Goal: Information Seeking & Learning: Understand process/instructions

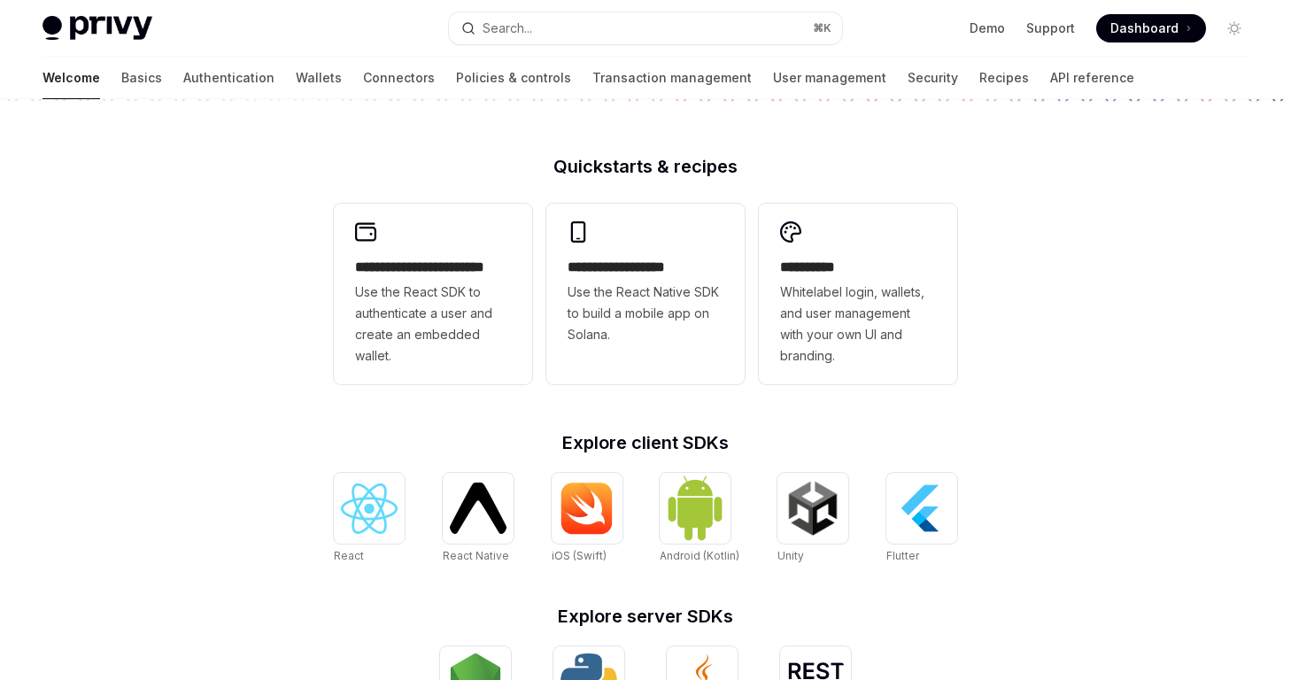
scroll to position [430, 0]
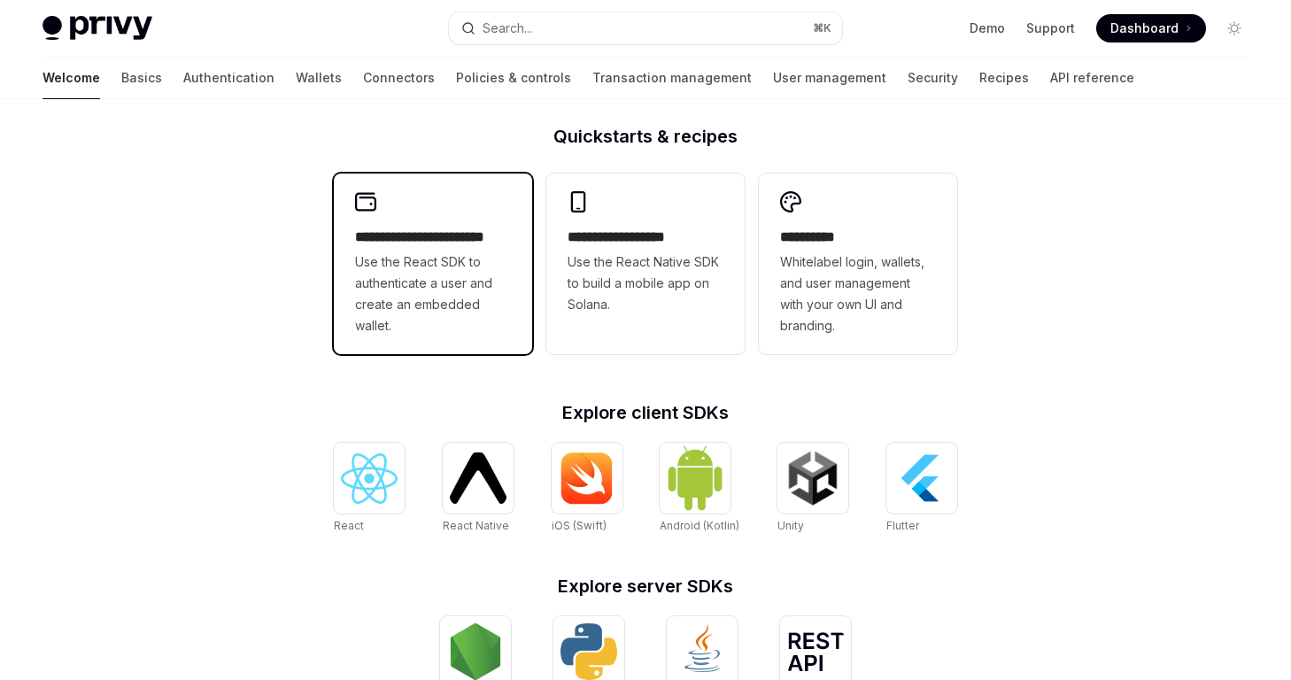
click at [383, 300] on span "Use the React SDK to authenticate a user and create an embedded wallet." at bounding box center [433, 293] width 156 height 85
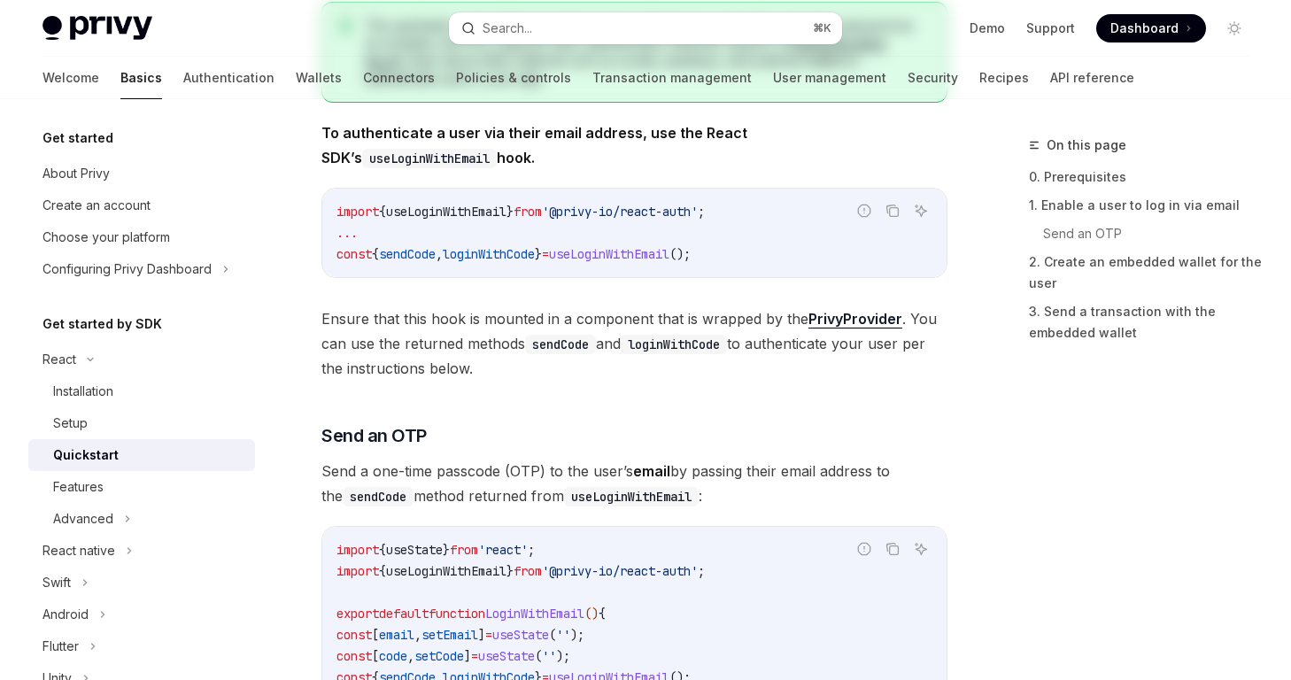
type textarea "*"
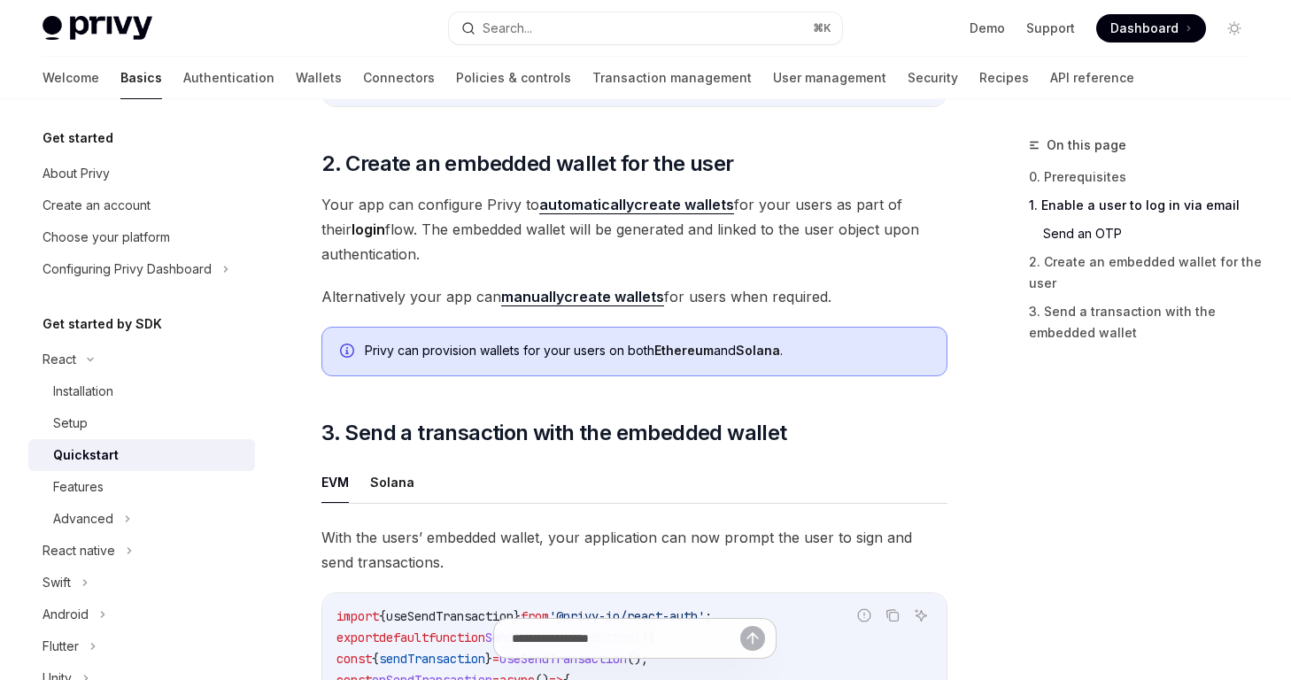
scroll to position [1264, 0]
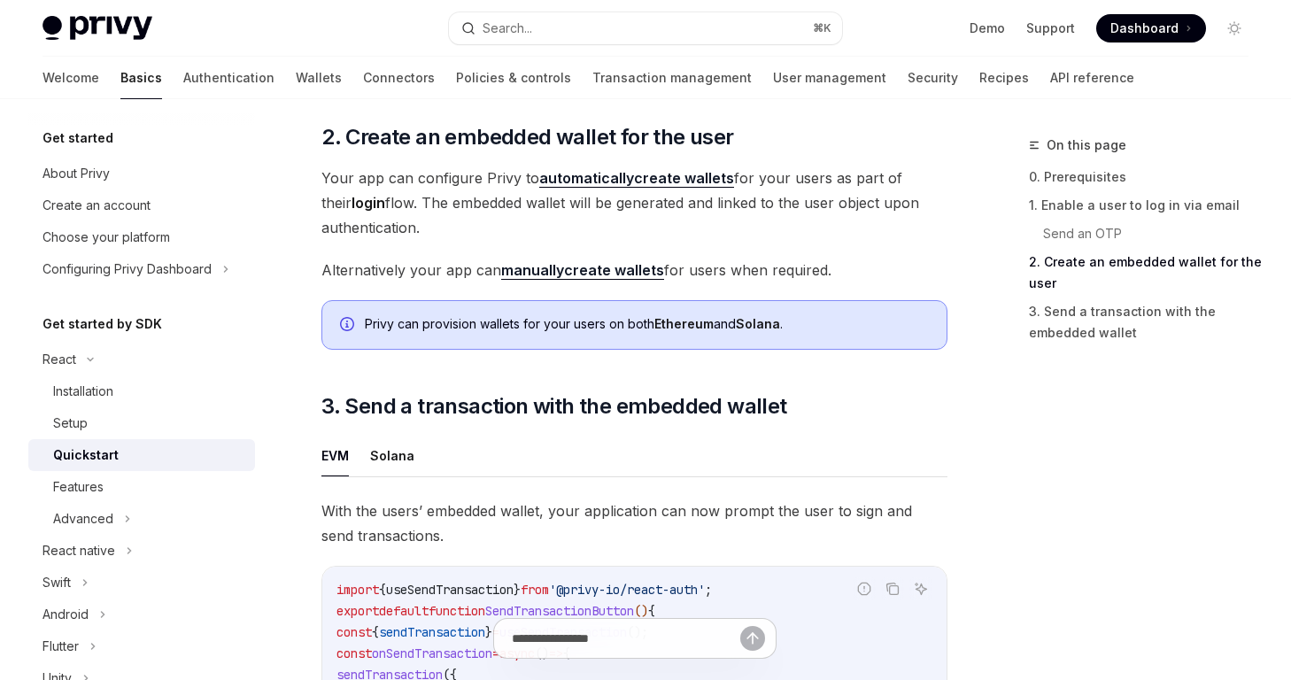
click at [712, 182] on link "automatically create wallets" at bounding box center [636, 178] width 195 height 19
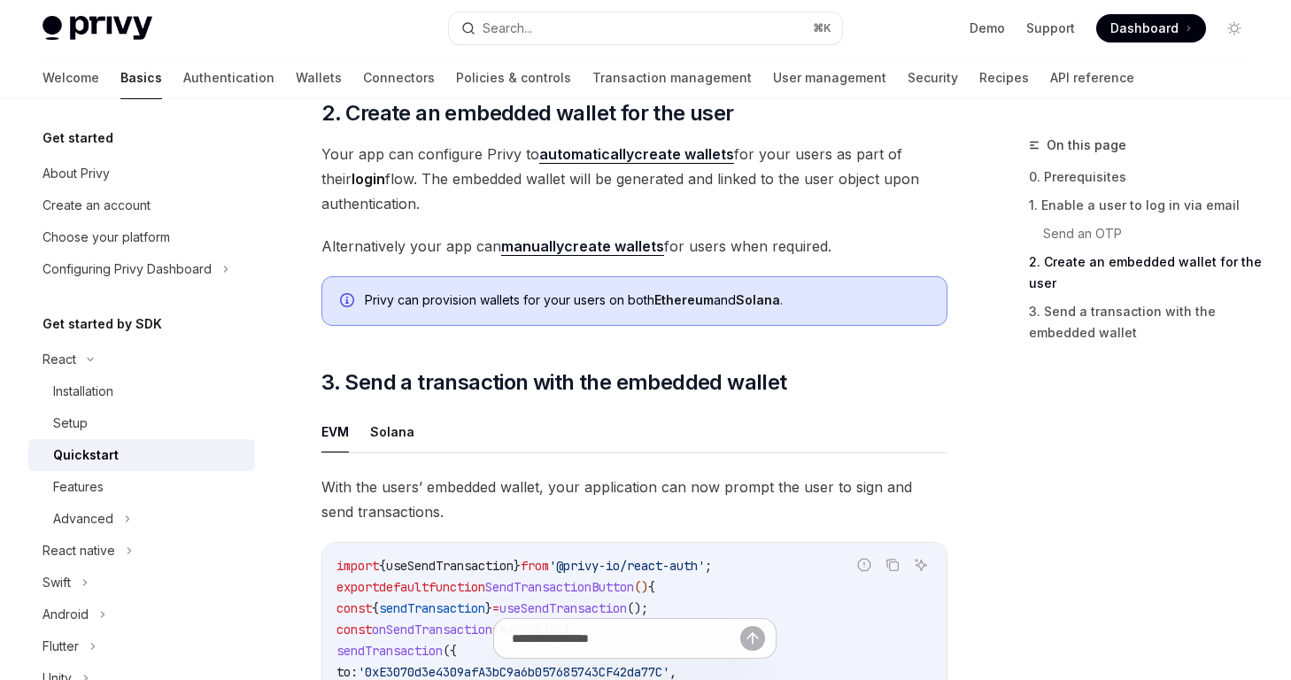
scroll to position [1288, 0]
click at [624, 247] on link "manually create wallets" at bounding box center [582, 246] width 163 height 19
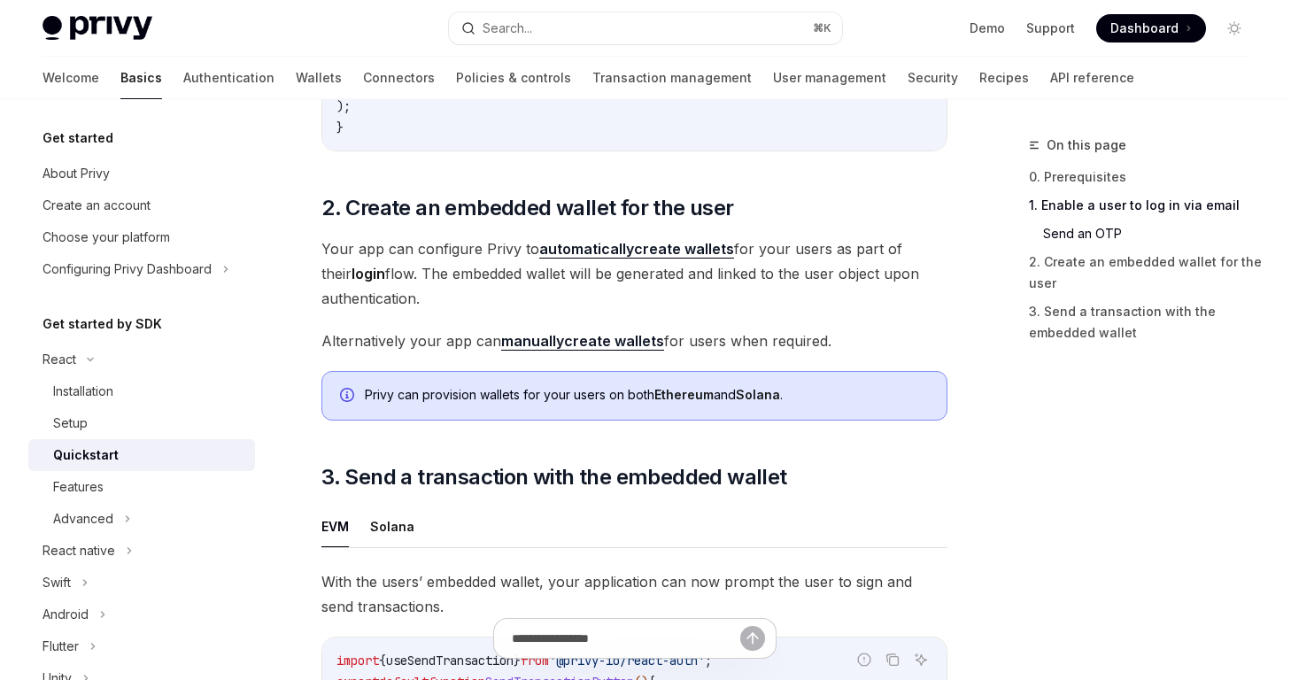
scroll to position [1188, 0]
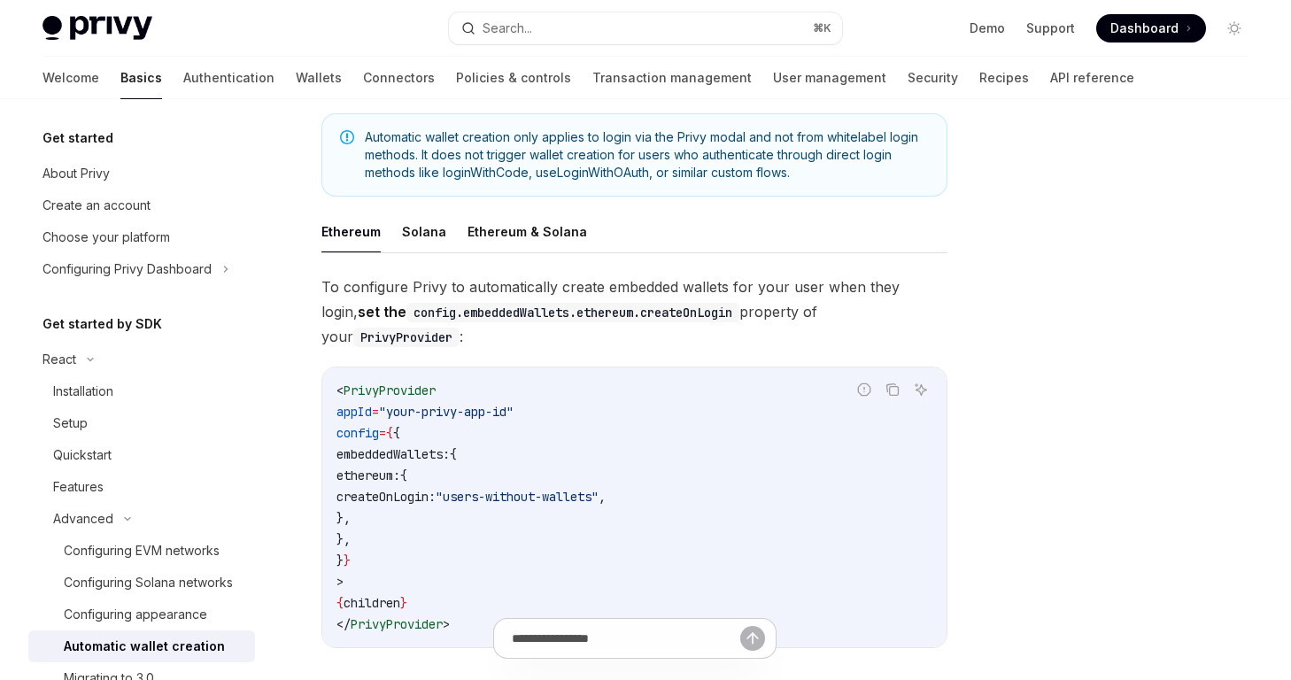
scroll to position [288, 0]
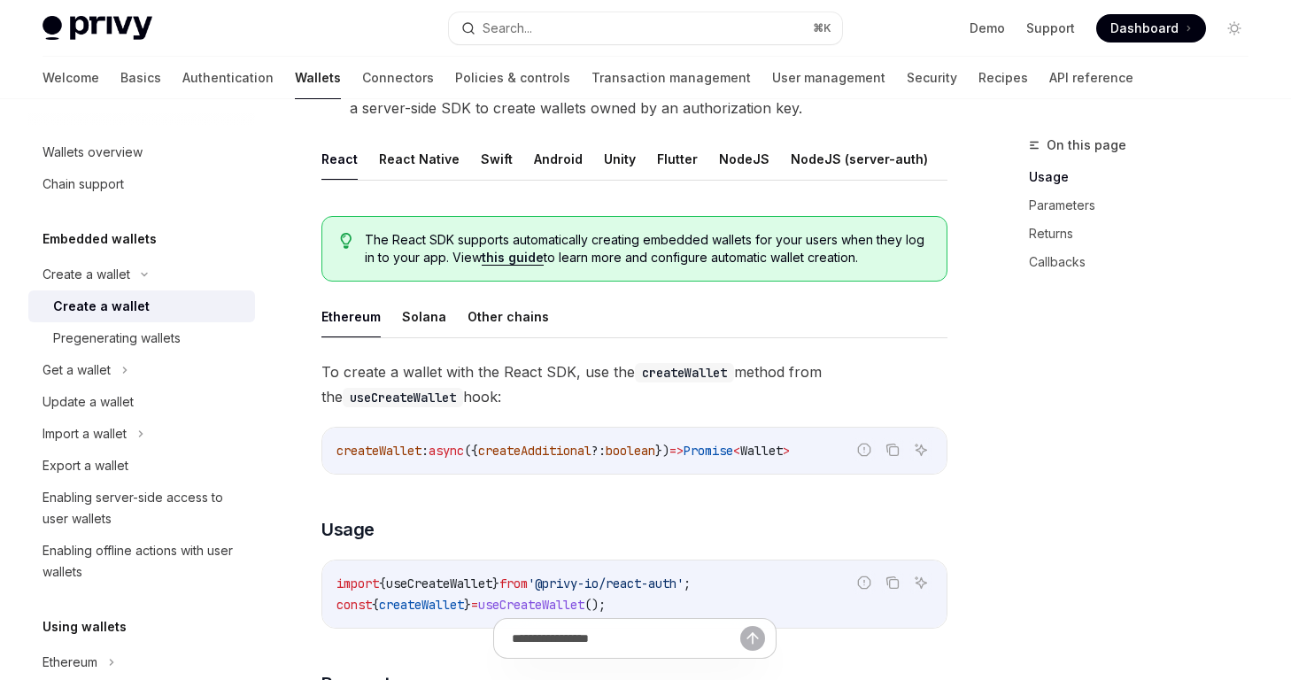
scroll to position [317, 0]
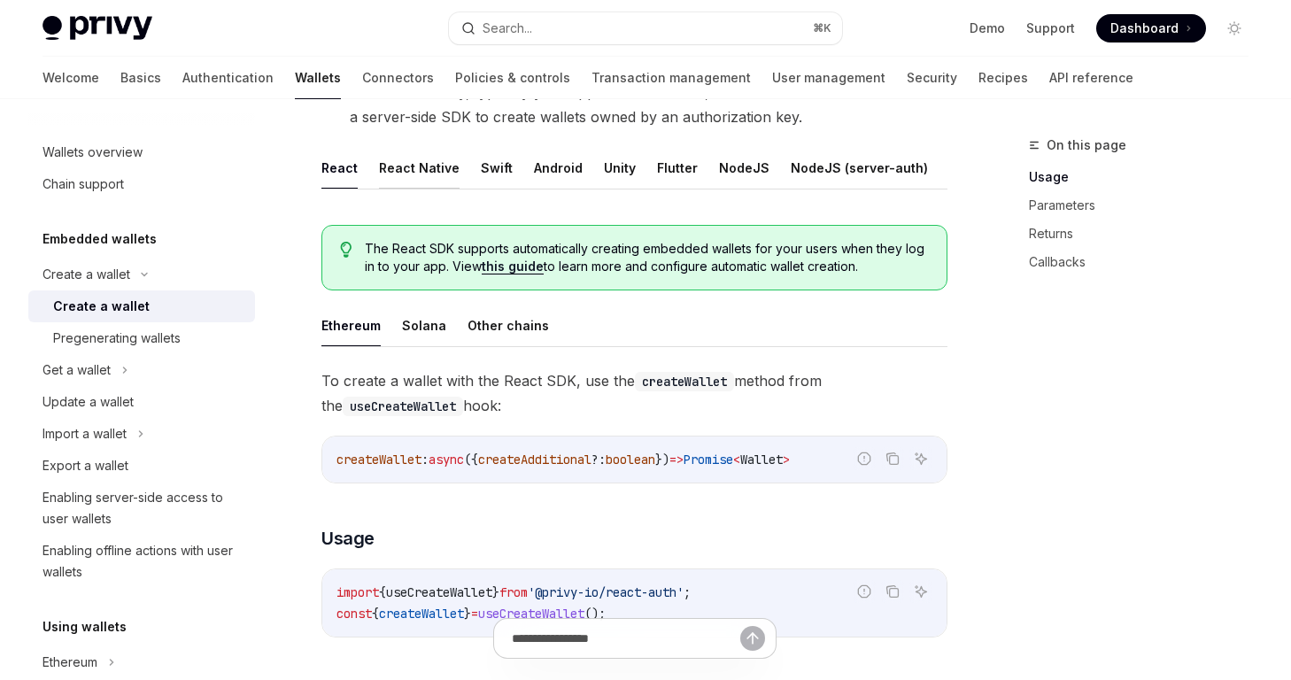
click at [414, 172] on button "React Native" at bounding box center [419, 168] width 81 height 42
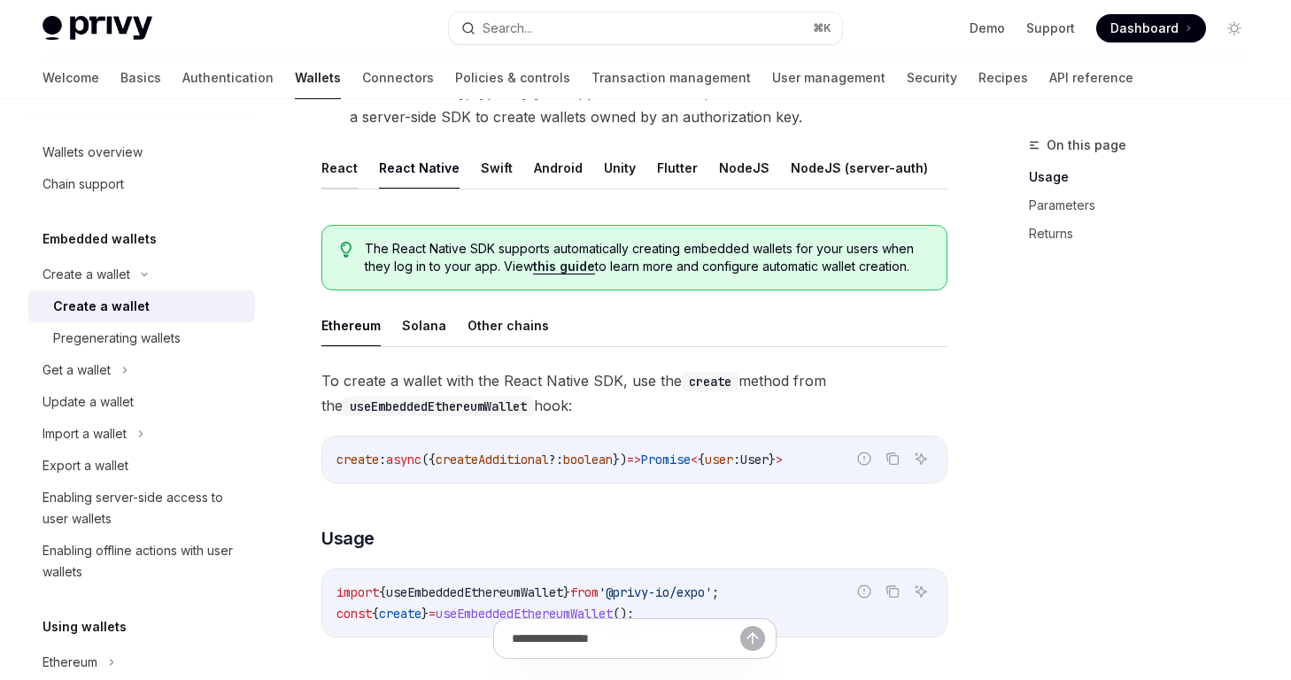
click at [344, 166] on button "React" at bounding box center [339, 168] width 36 height 42
type textarea "*"
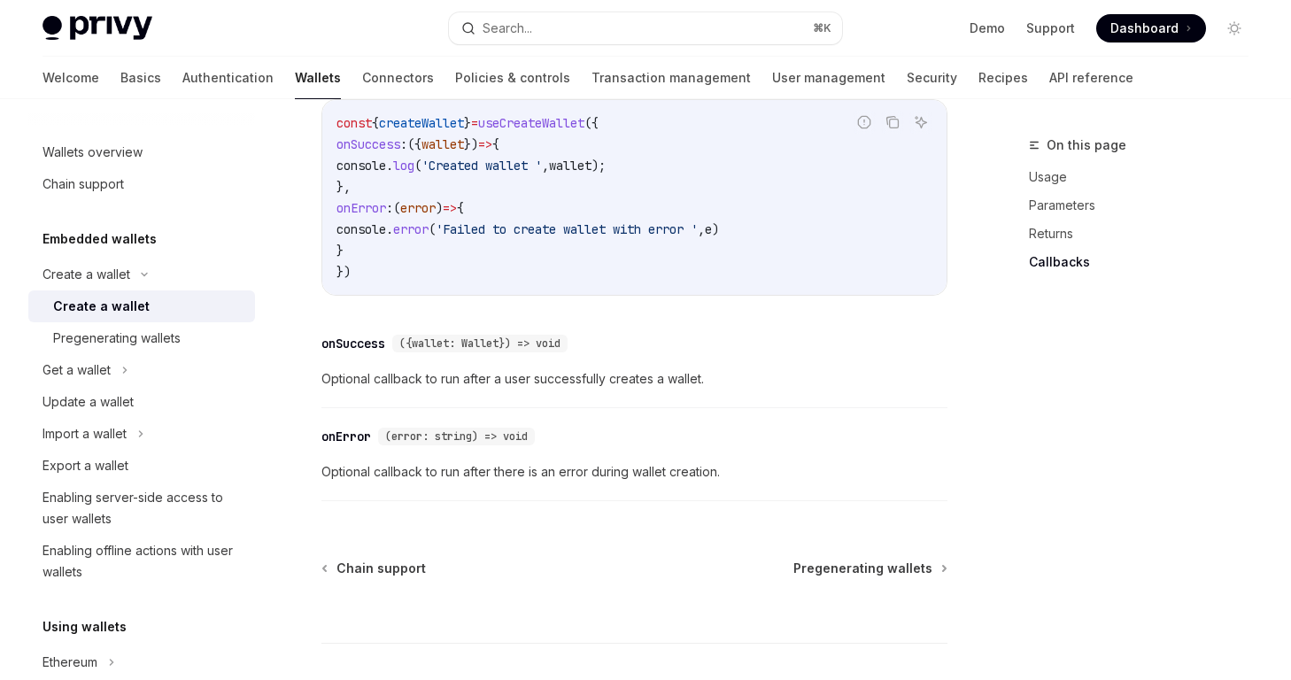
scroll to position [1330, 0]
